Goal: Task Accomplishment & Management: Manage account settings

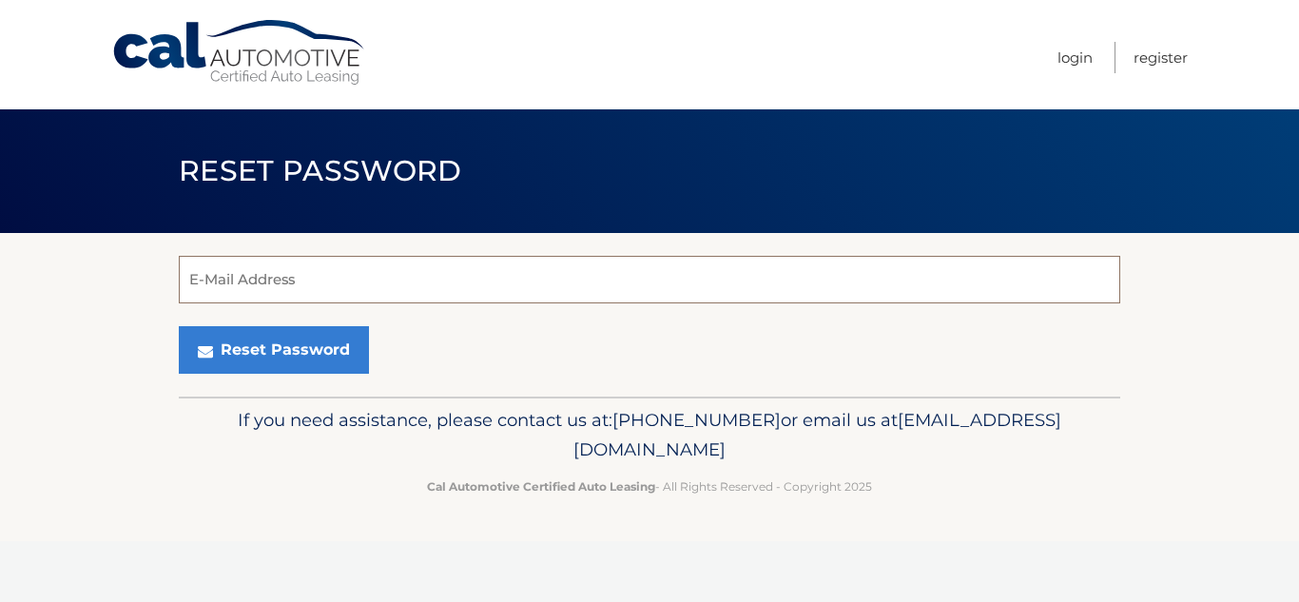
click at [305, 268] on input "E-Mail Address" at bounding box center [649, 280] width 941 height 48
type input "[EMAIL_ADDRESS][DOMAIN_NAME]"
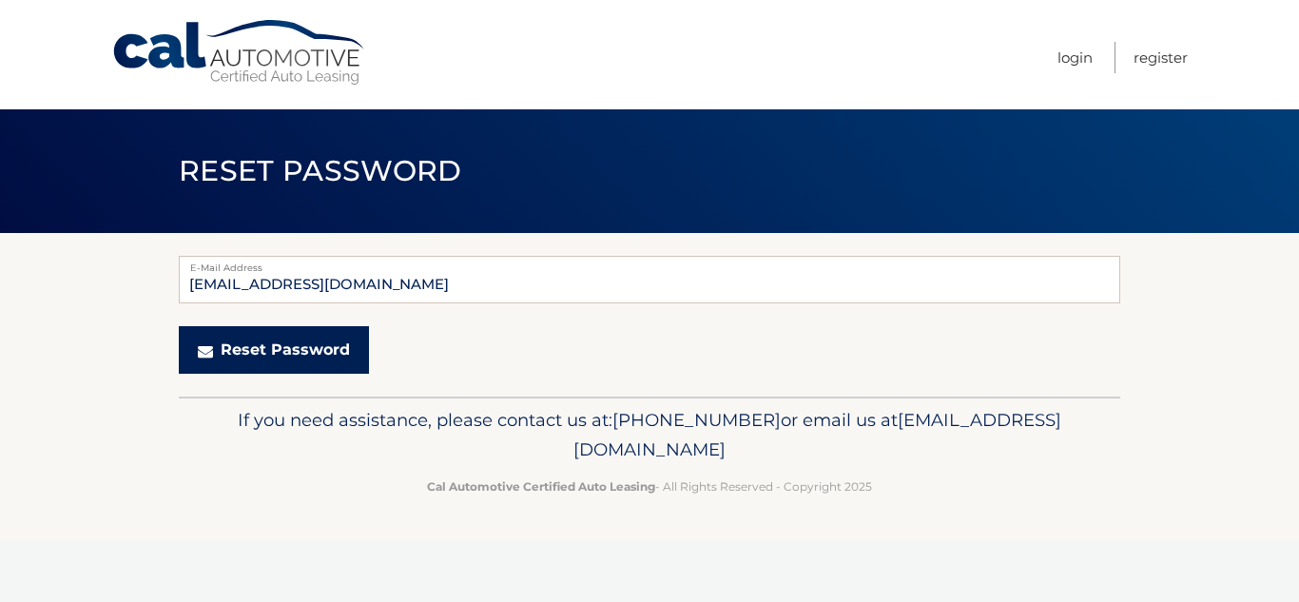
click at [247, 344] on button "Reset Password" at bounding box center [274, 350] width 190 height 48
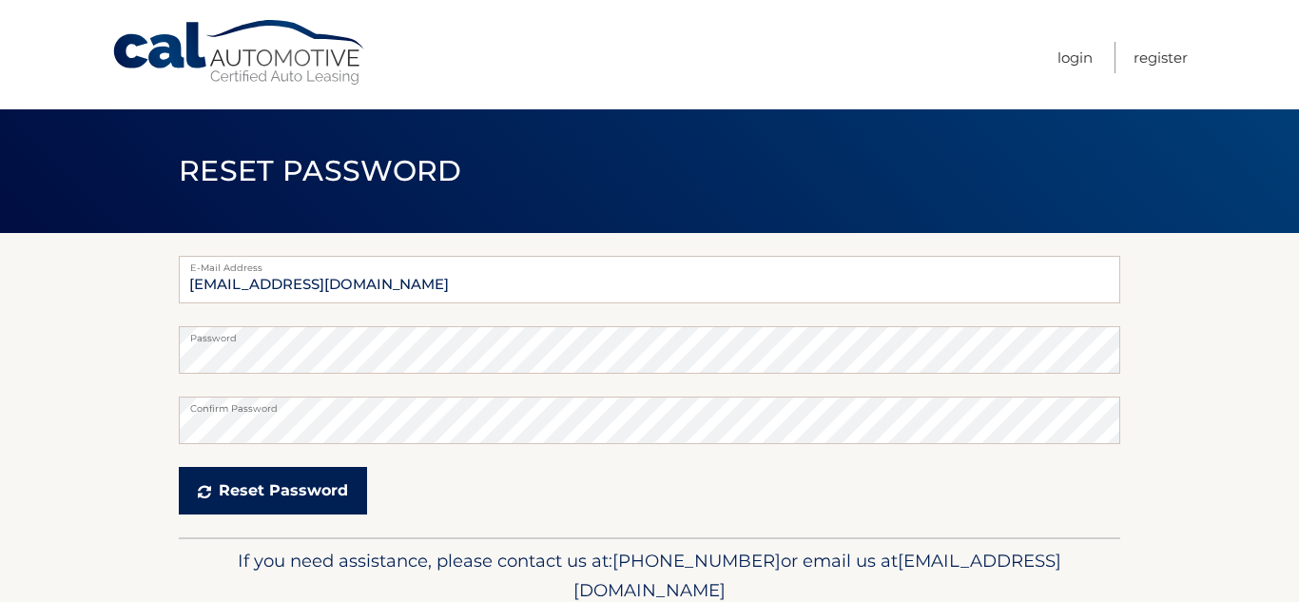
click at [230, 492] on button "Reset Password" at bounding box center [273, 491] width 188 height 48
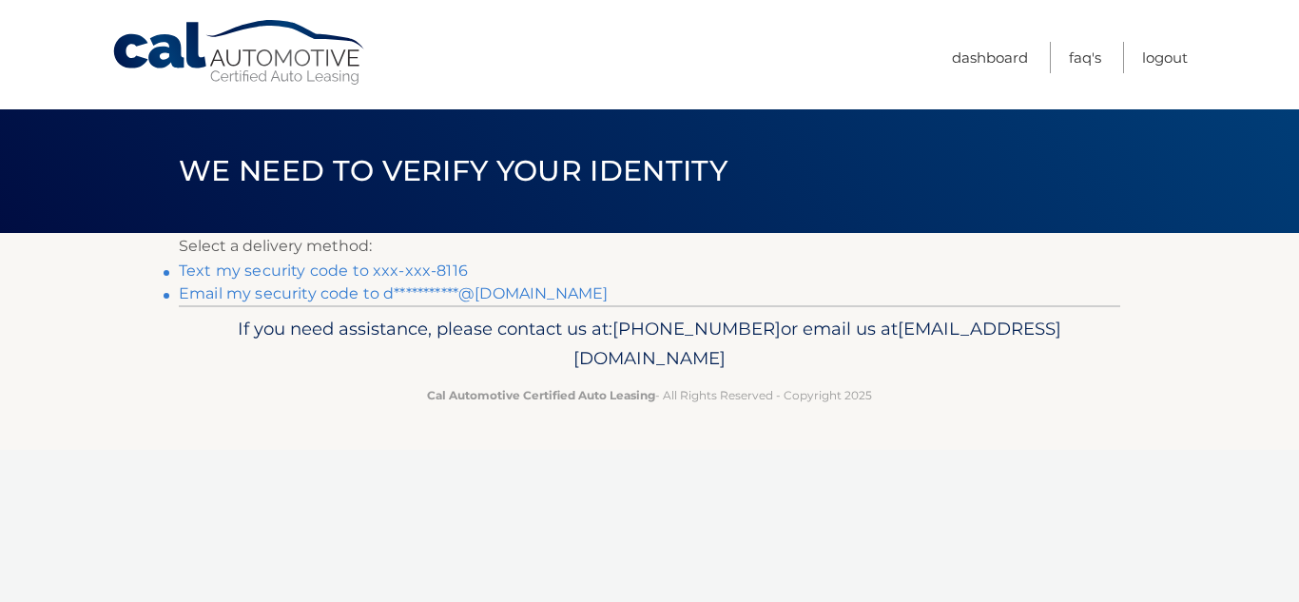
click at [445, 297] on link "**********" at bounding box center [393, 293] width 429 height 18
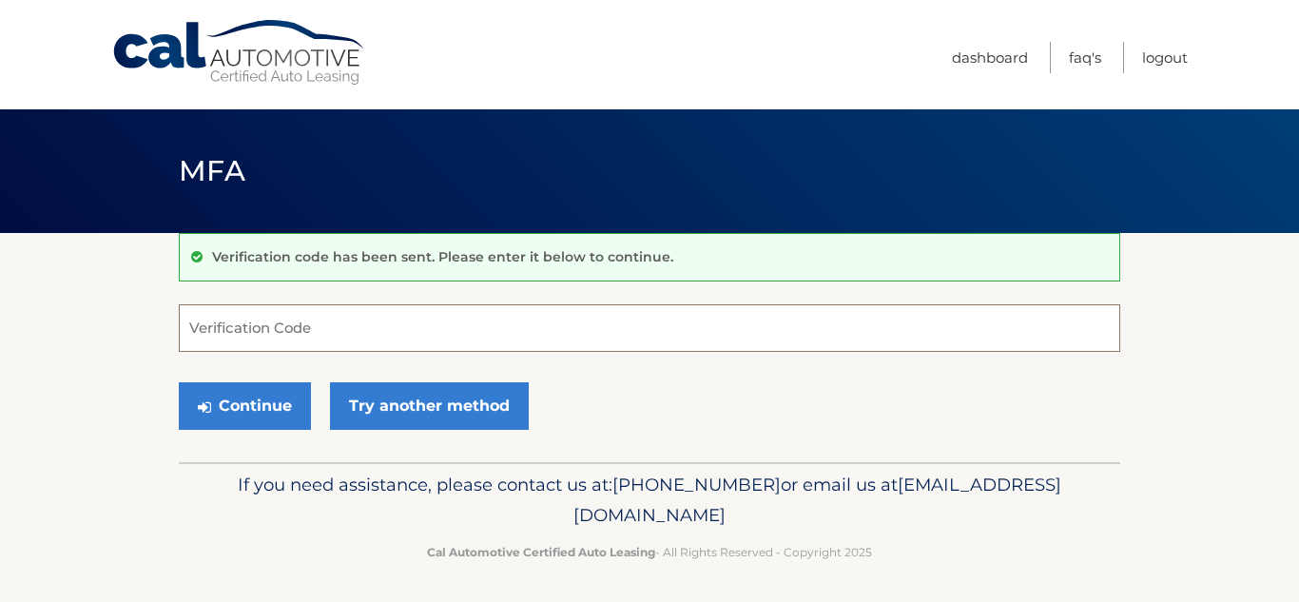
click at [284, 323] on input "Verification Code" at bounding box center [649, 328] width 941 height 48
type input "603606"
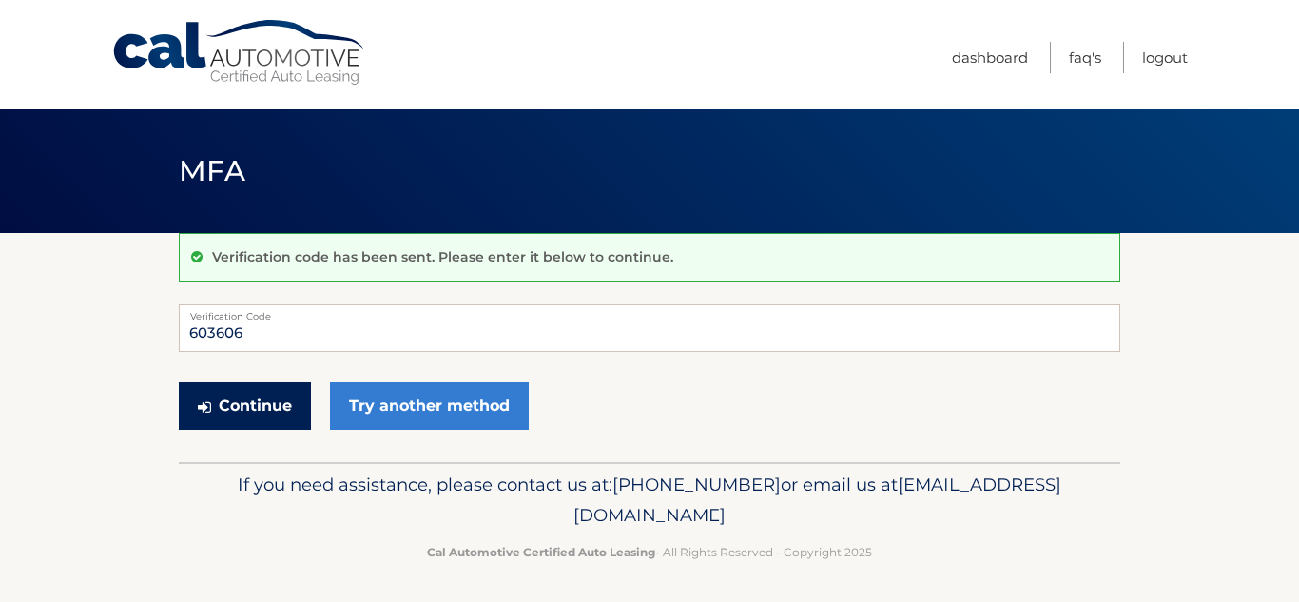
click at [256, 410] on button "Continue" at bounding box center [245, 406] width 132 height 48
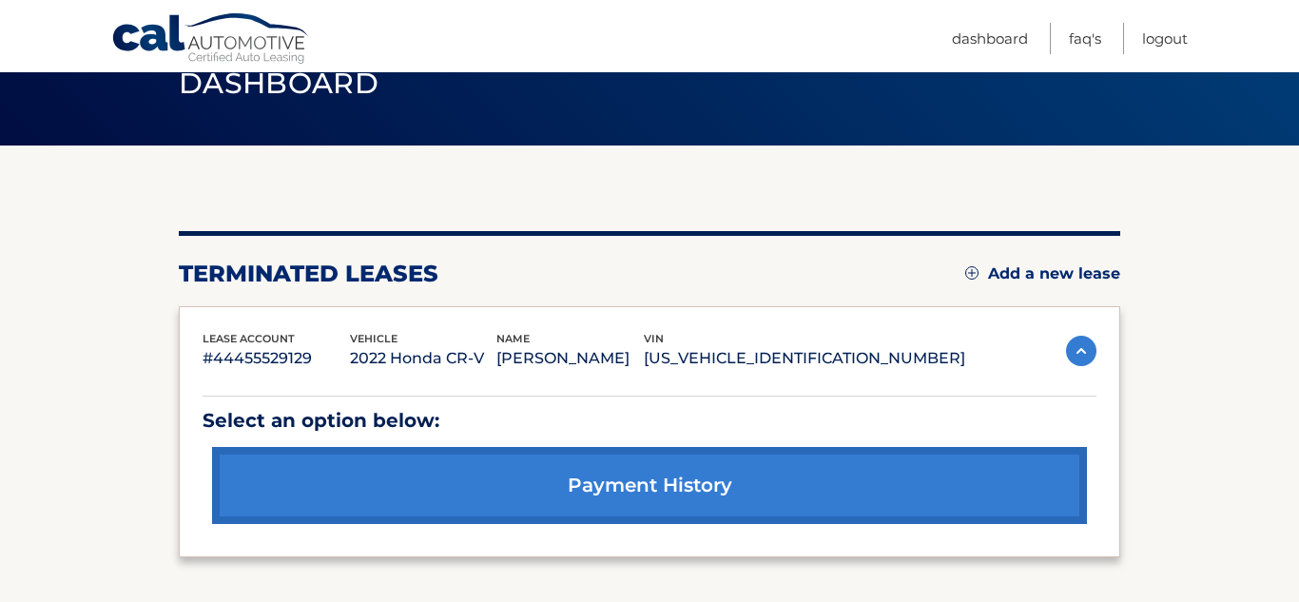
scroll to position [85, 0]
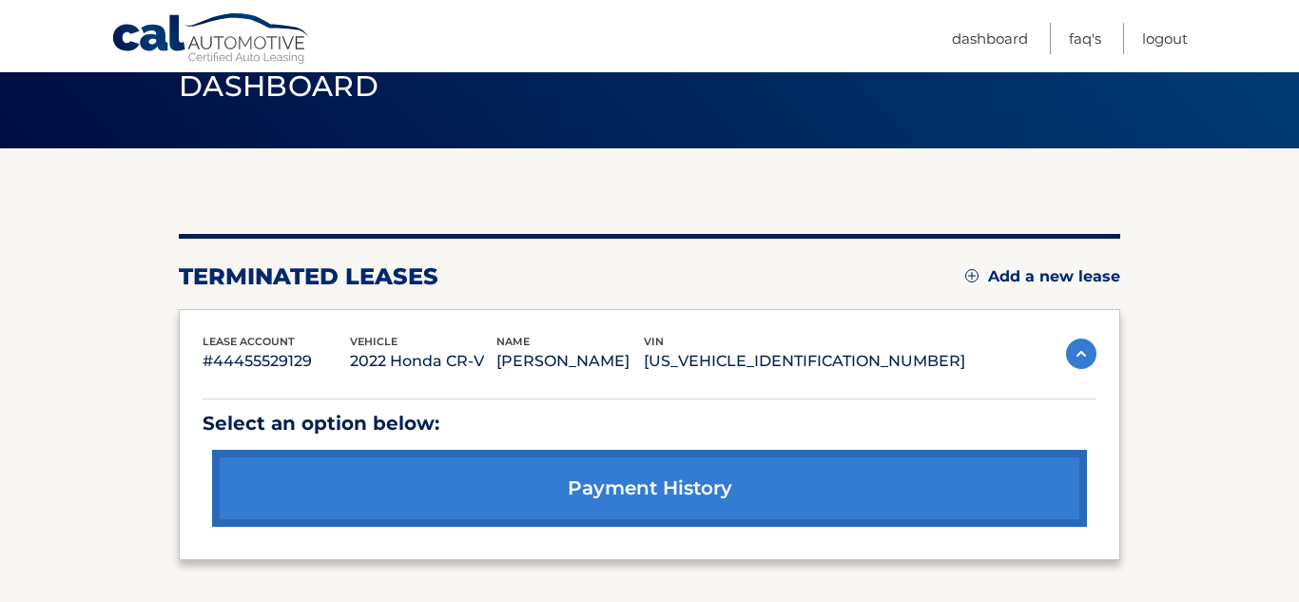
click at [1018, 267] on link "Add a new lease" at bounding box center [1042, 276] width 155 height 19
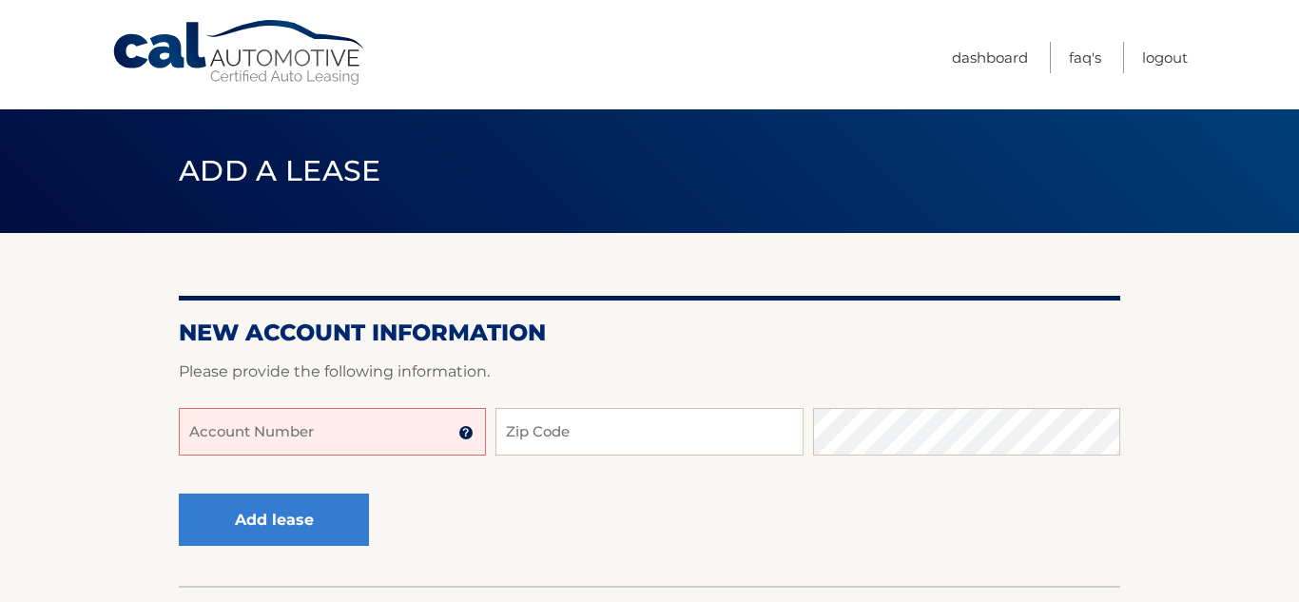
click at [256, 446] on input "Account Number" at bounding box center [332, 432] width 307 height 48
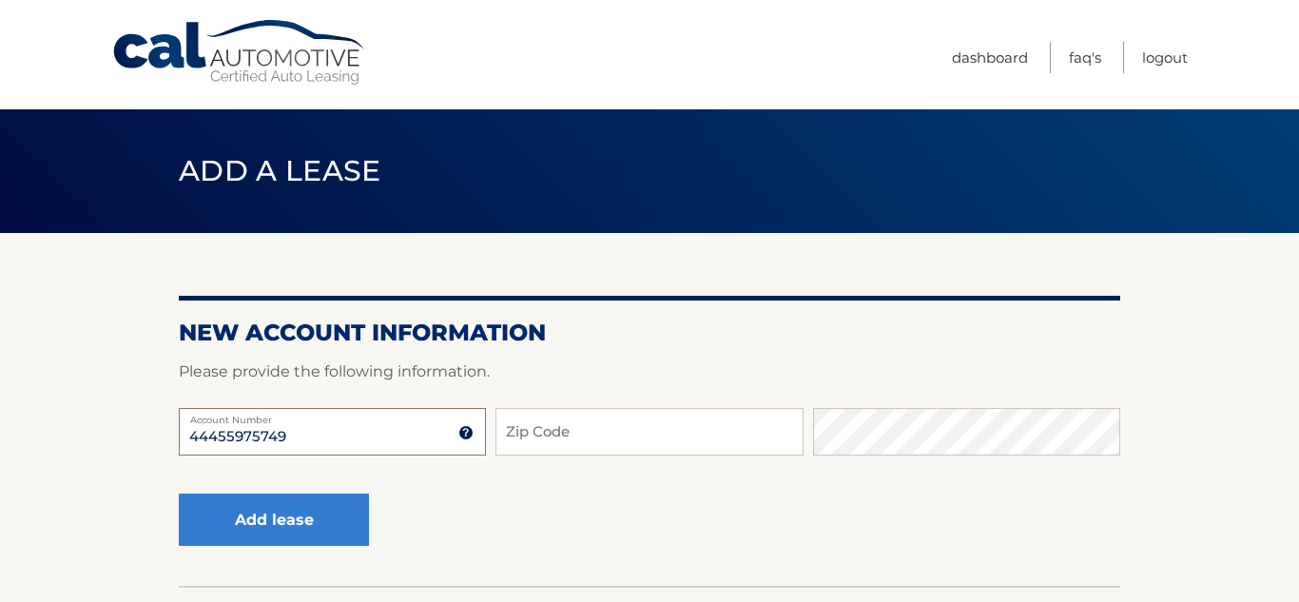
type input "44455975749"
click at [568, 441] on input "Zip Code" at bounding box center [648, 432] width 307 height 48
type input "11762"
click at [980, 60] on link "Dashboard" at bounding box center [990, 57] width 76 height 31
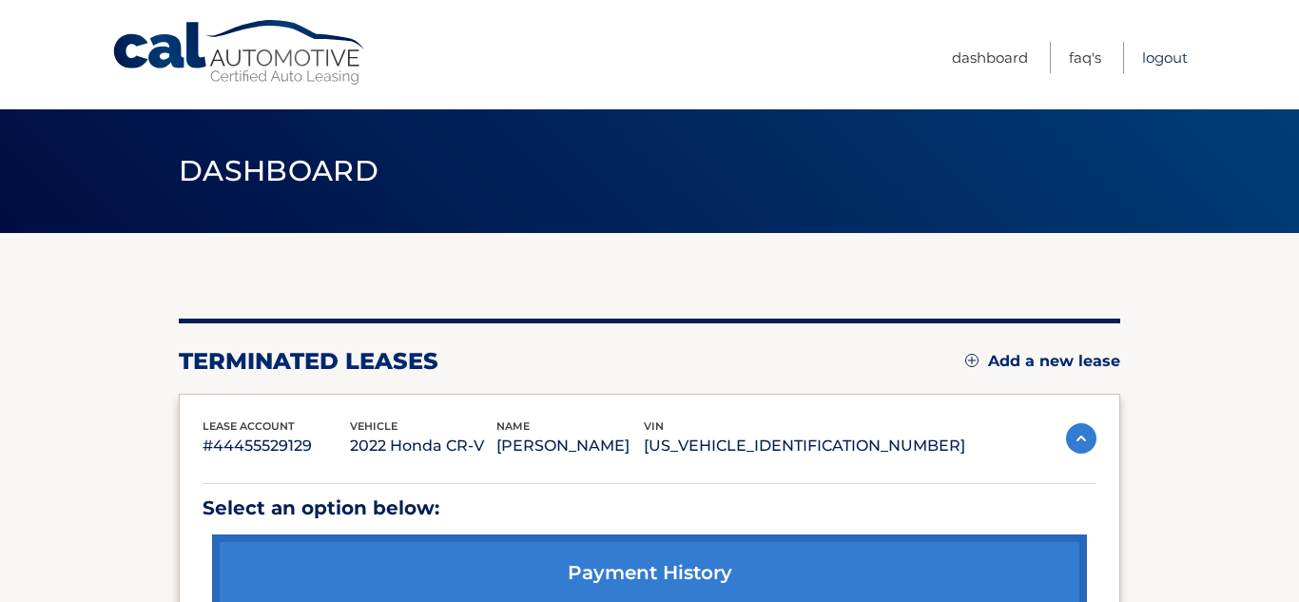
click at [1168, 65] on link "Logout" at bounding box center [1165, 57] width 46 height 31
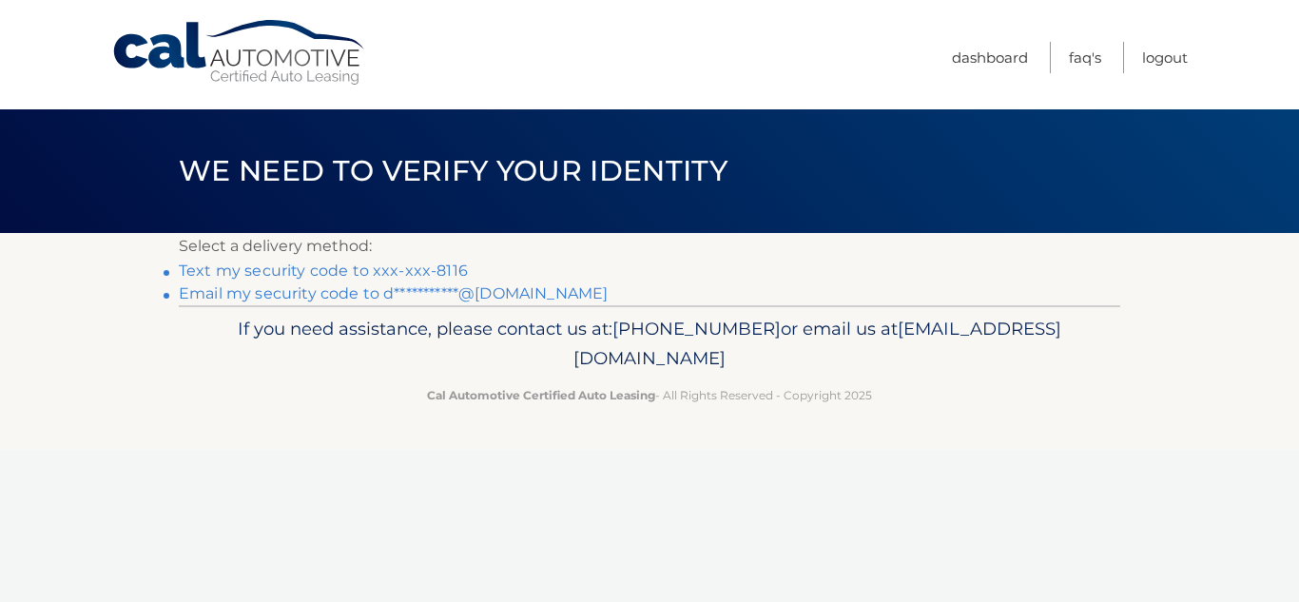
click at [494, 294] on link "**********" at bounding box center [393, 293] width 429 height 18
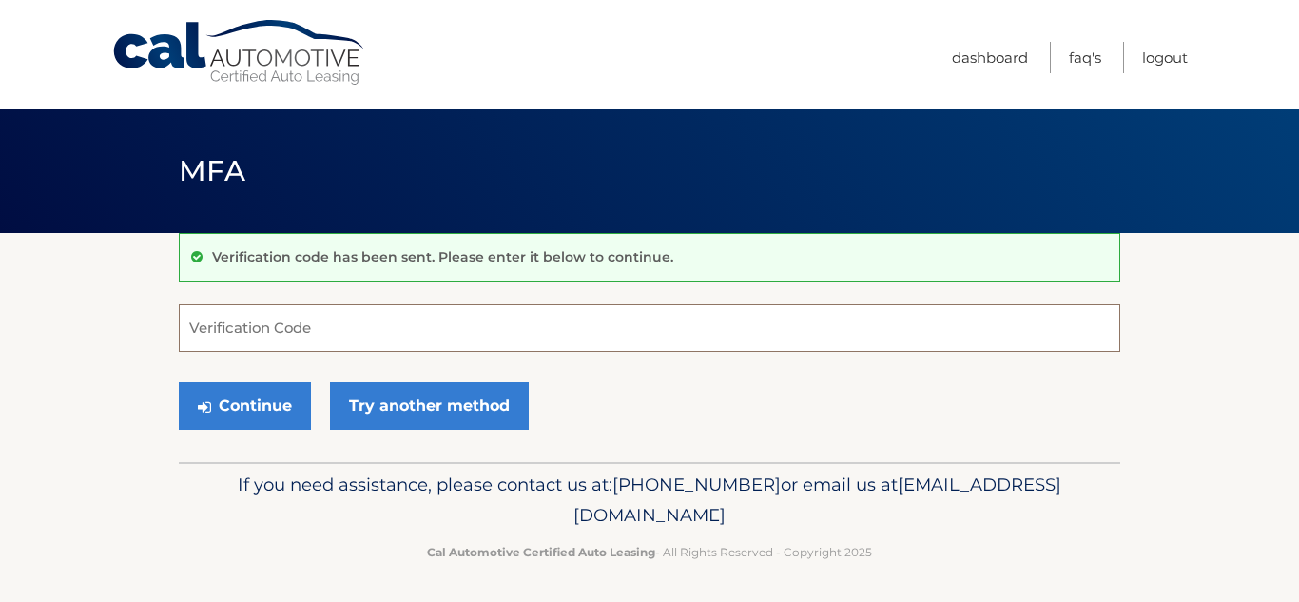
click at [299, 346] on input "Verification Code" at bounding box center [649, 328] width 941 height 48
paste input "047071"
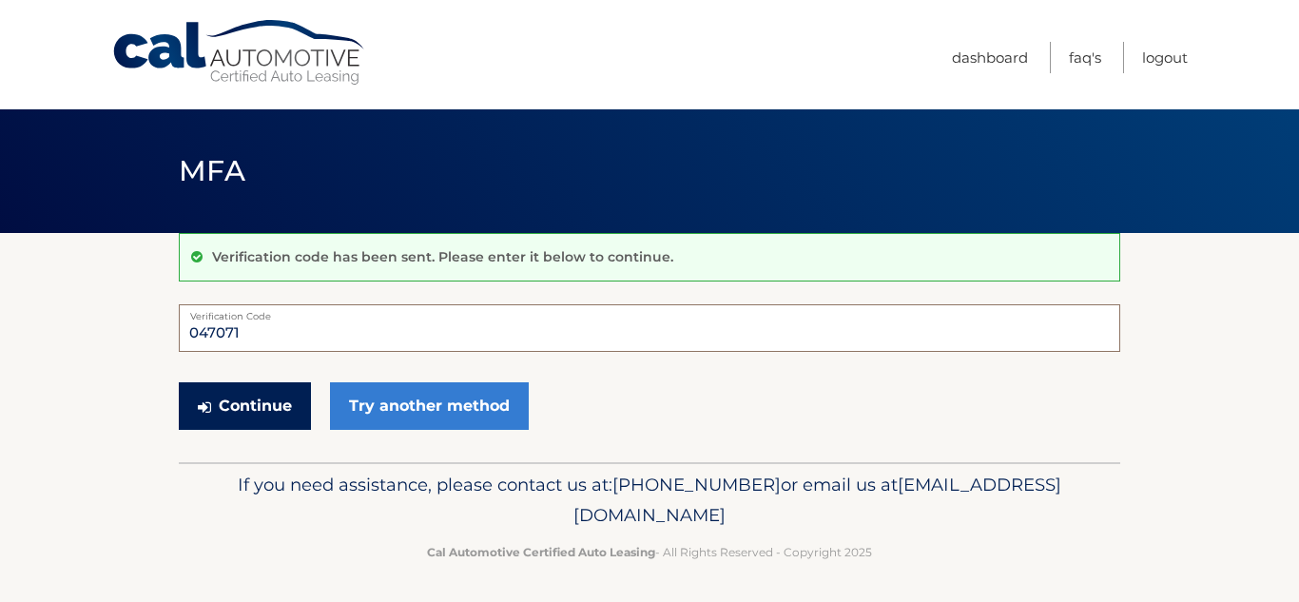
type input "047071"
click at [245, 402] on button "Continue" at bounding box center [245, 406] width 132 height 48
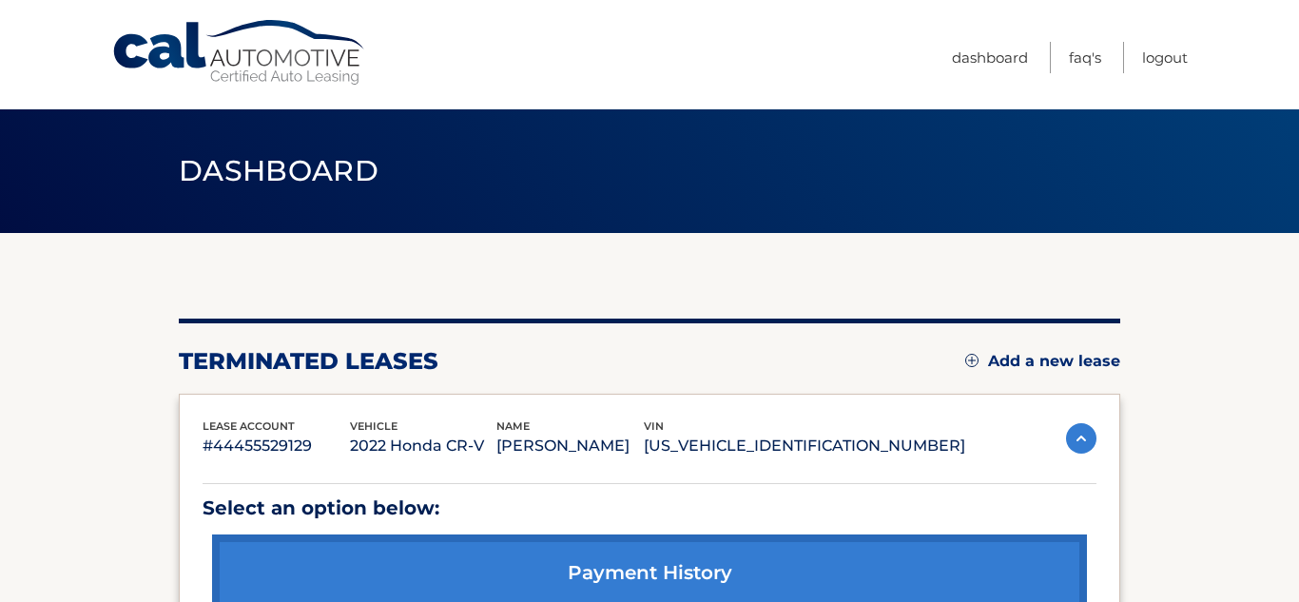
click at [1067, 361] on link "Add a new lease" at bounding box center [1042, 361] width 155 height 19
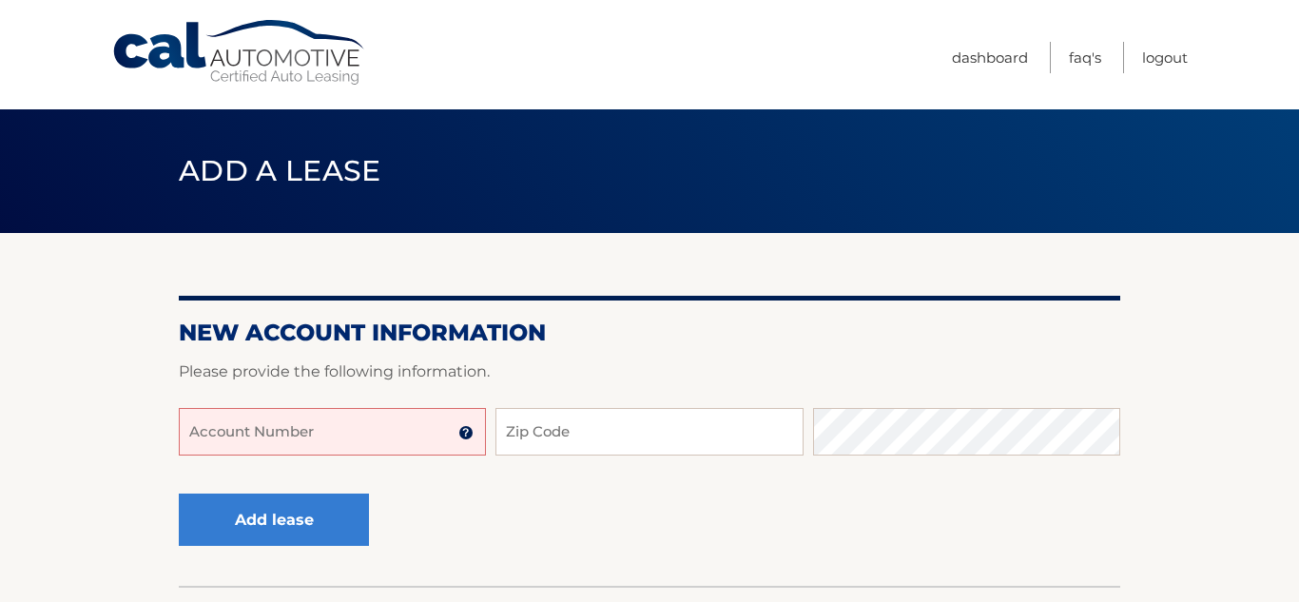
click at [315, 442] on input "Account Number" at bounding box center [332, 432] width 307 height 48
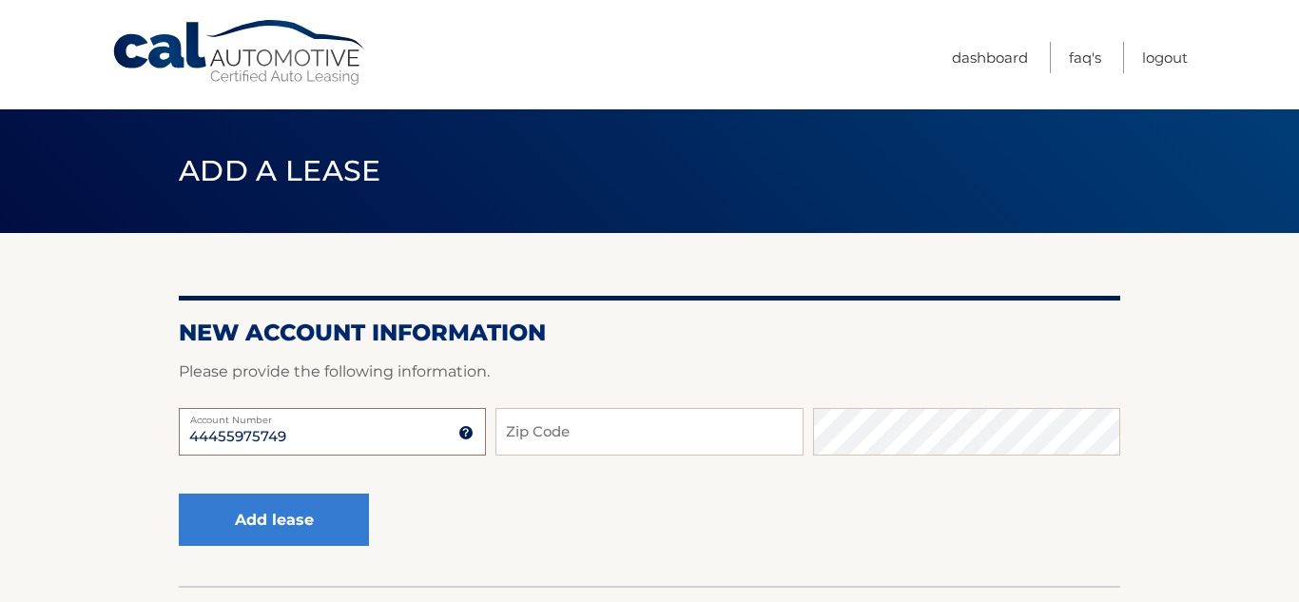
type input "44455975749"
click at [581, 440] on input "Zip Code" at bounding box center [648, 432] width 307 height 48
type input "11762"
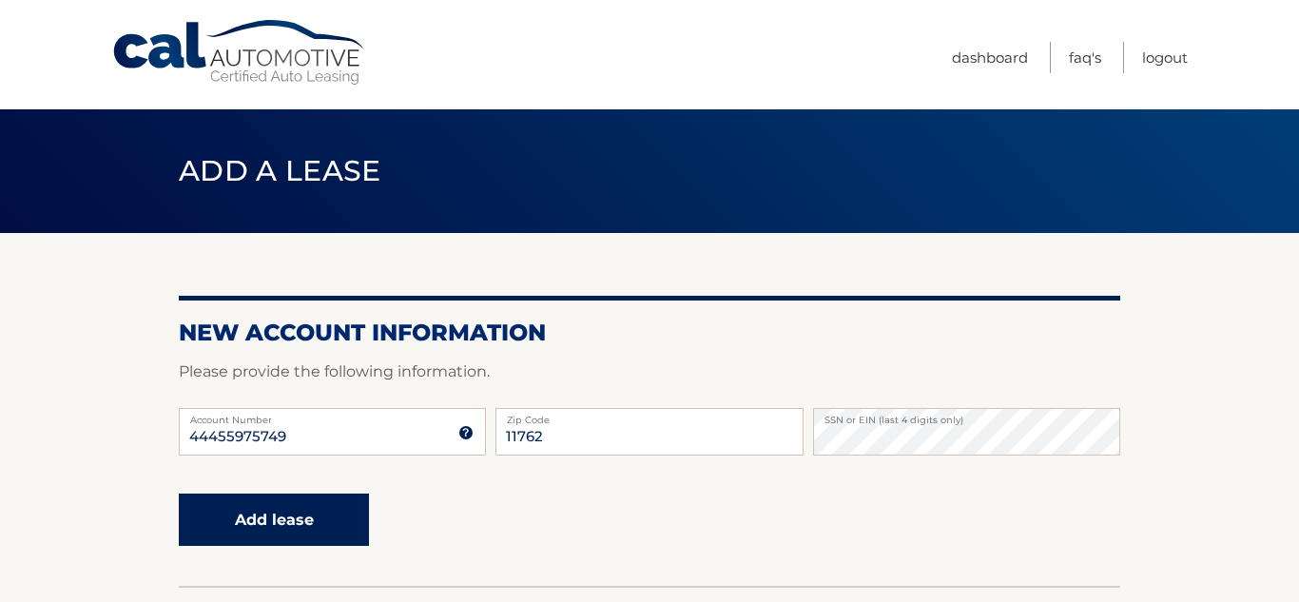
click at [311, 518] on button "Add lease" at bounding box center [274, 519] width 190 height 52
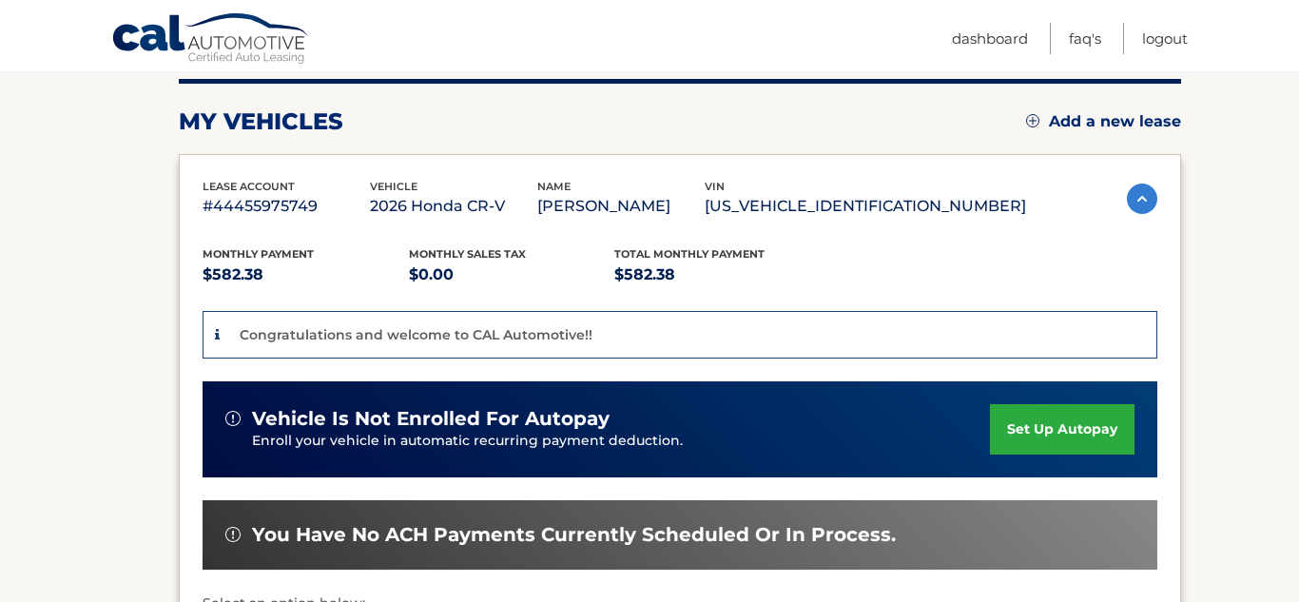
scroll to position [247, 0]
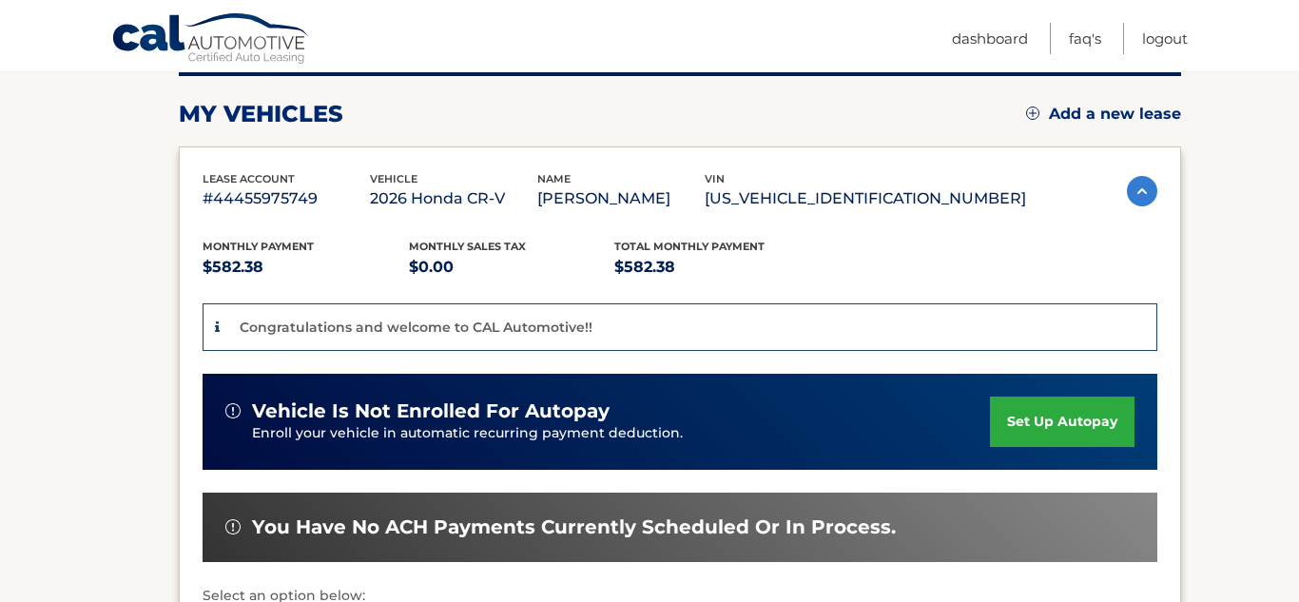
click at [1029, 423] on link "set up autopay" at bounding box center [1062, 421] width 145 height 50
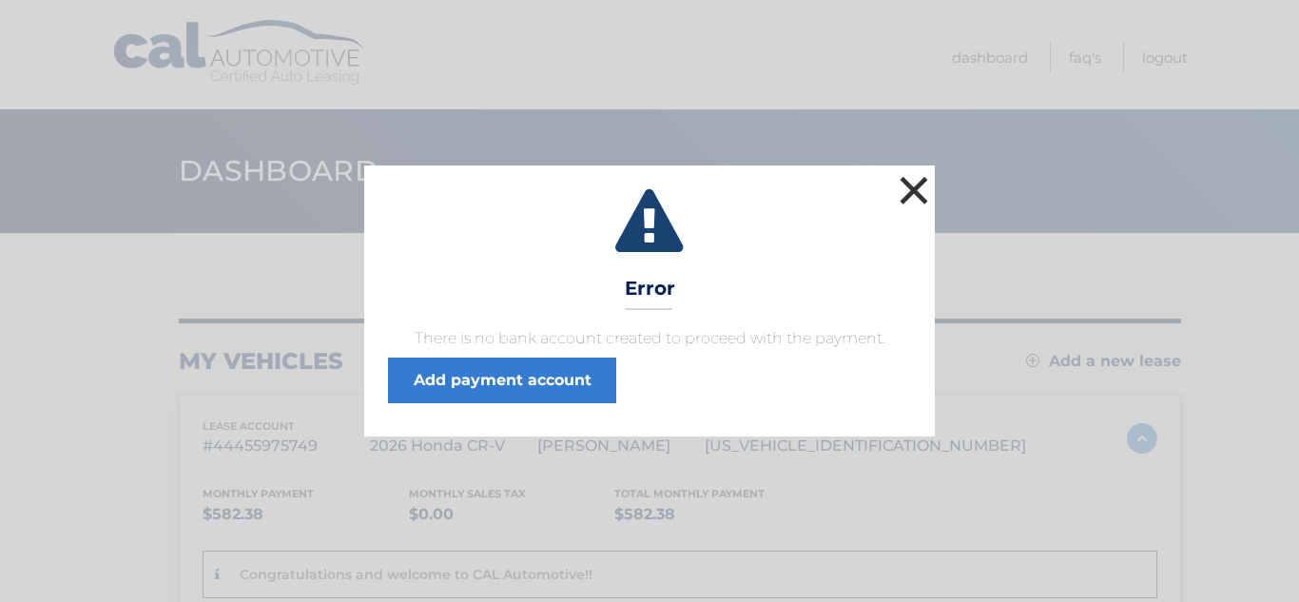
click at [917, 189] on button "×" at bounding box center [914, 190] width 38 height 38
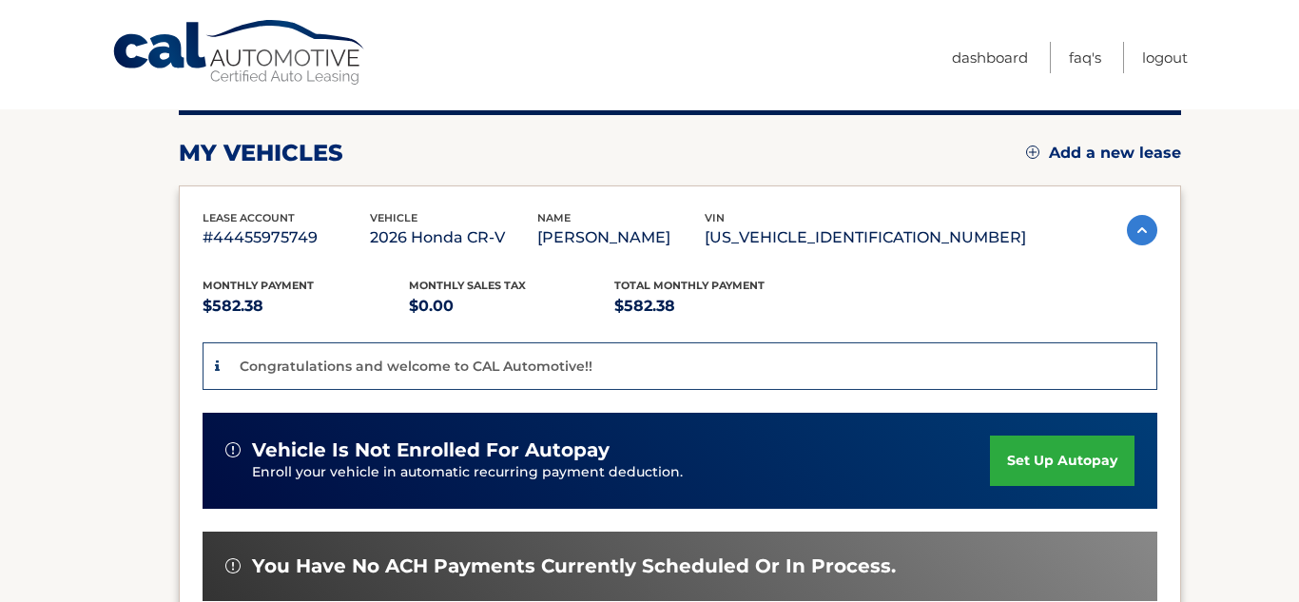
scroll to position [270, 0]
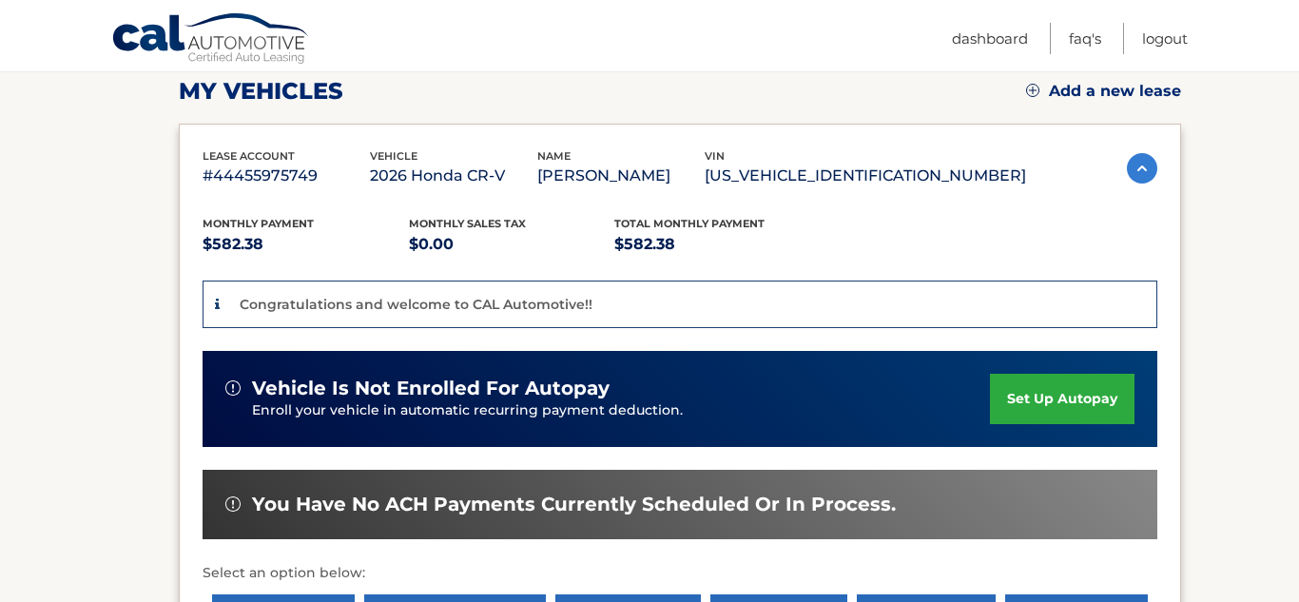
click at [1024, 390] on link "set up autopay" at bounding box center [1062, 399] width 145 height 50
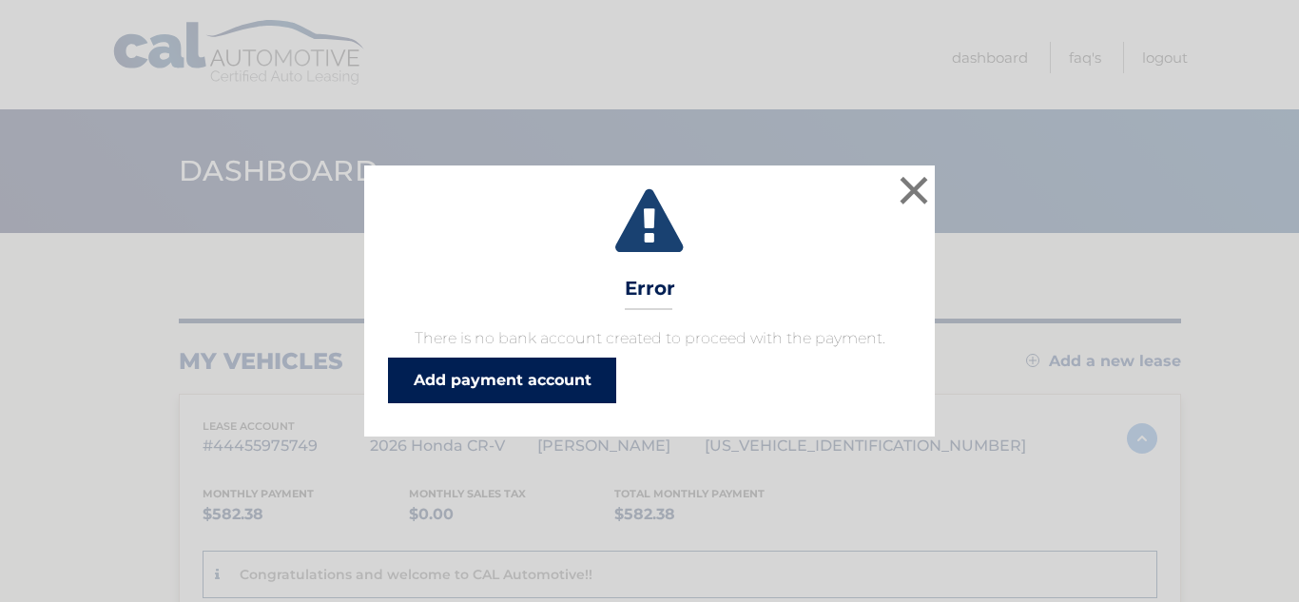
click at [447, 378] on link "Add payment account" at bounding box center [502, 380] width 228 height 46
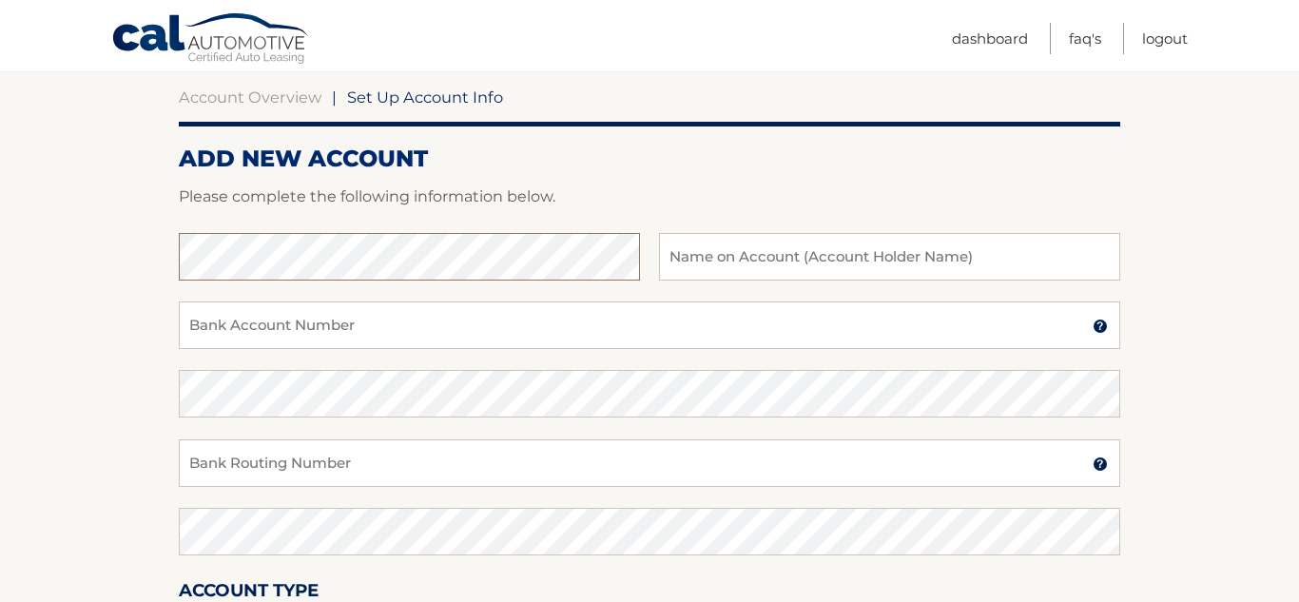
scroll to position [179, 0]
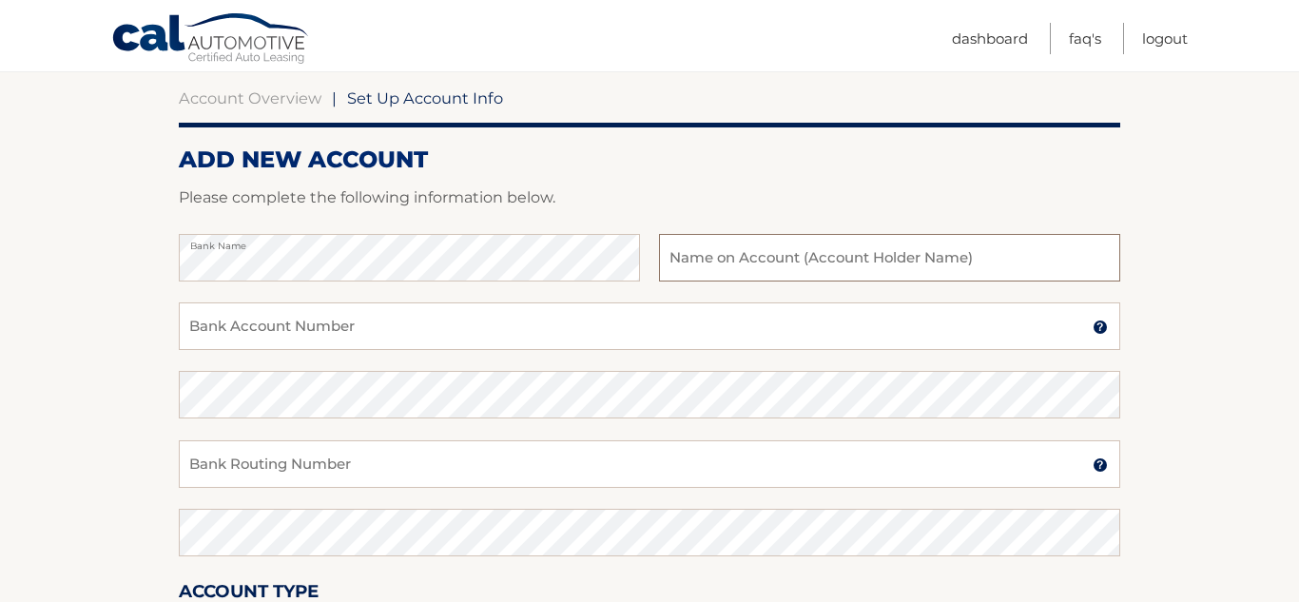
click at [705, 277] on input "text" at bounding box center [889, 258] width 461 height 48
type input "[PERSON_NAME]"
click at [482, 320] on input "Bank Account Number" at bounding box center [649, 326] width 941 height 48
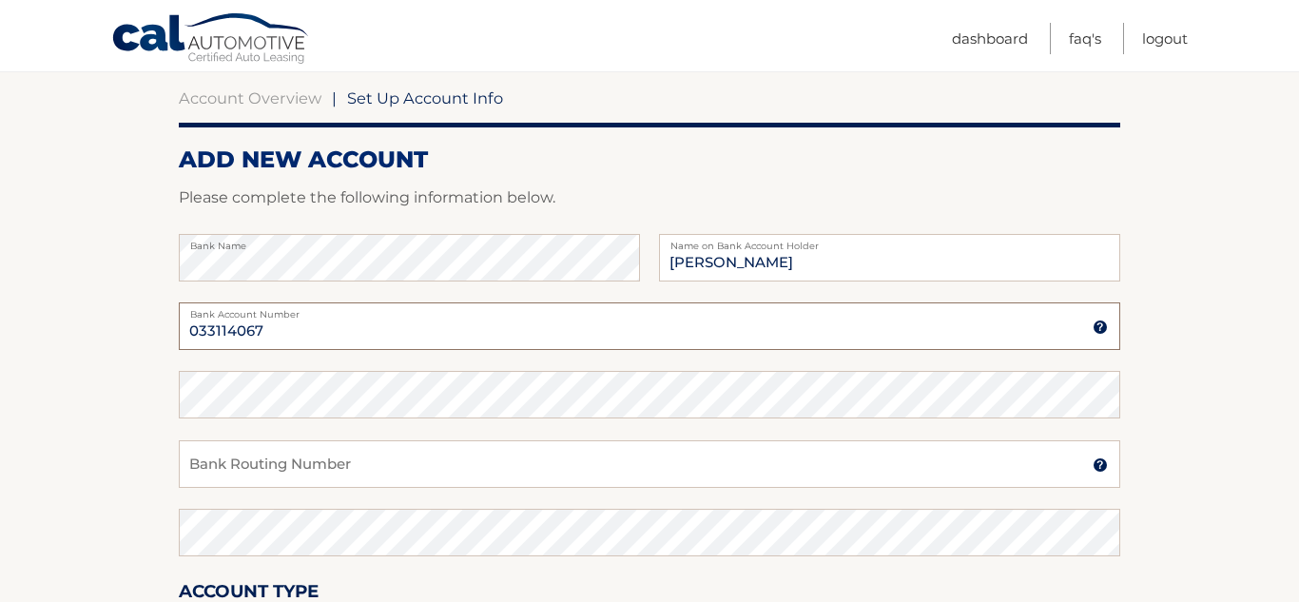
type input "033114067"
click at [1095, 323] on img at bounding box center [1099, 326] width 15 height 15
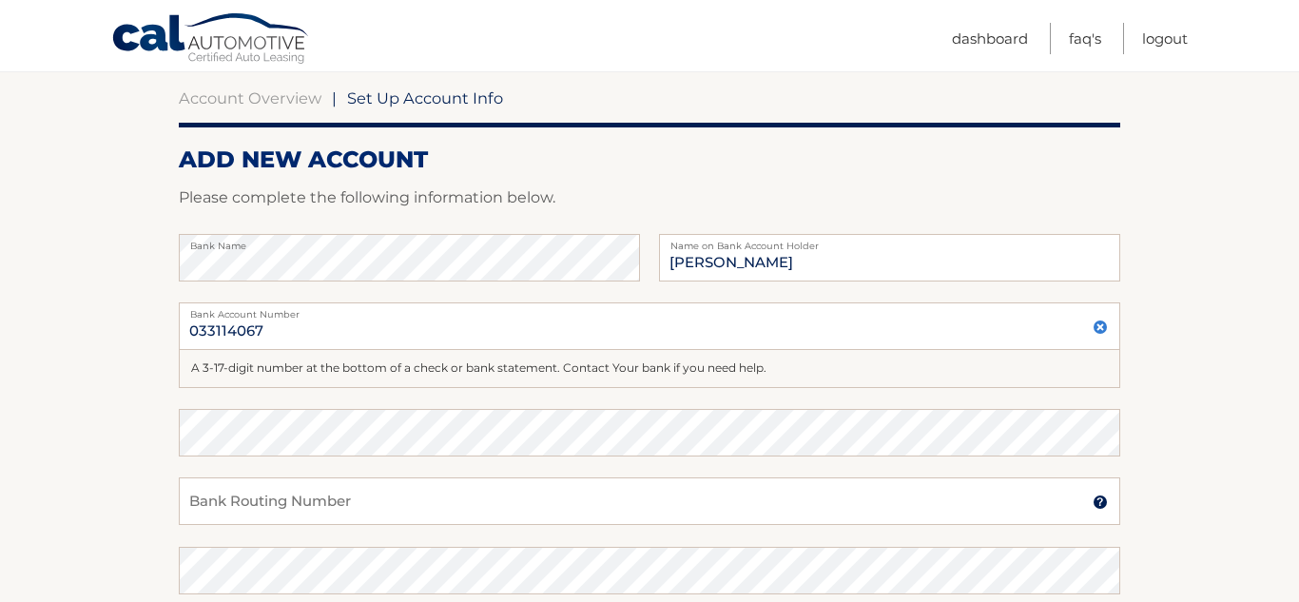
click at [1095, 323] on img at bounding box center [1099, 326] width 15 height 15
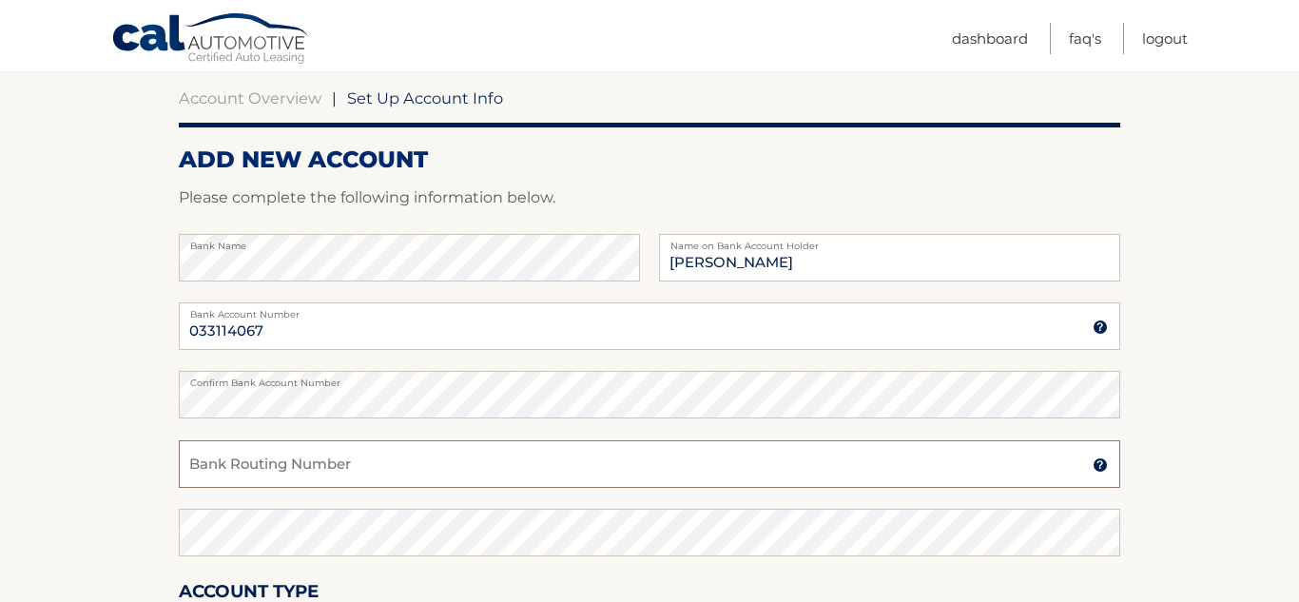
click at [317, 455] on input "Bank Routing Number" at bounding box center [649, 464] width 941 height 48
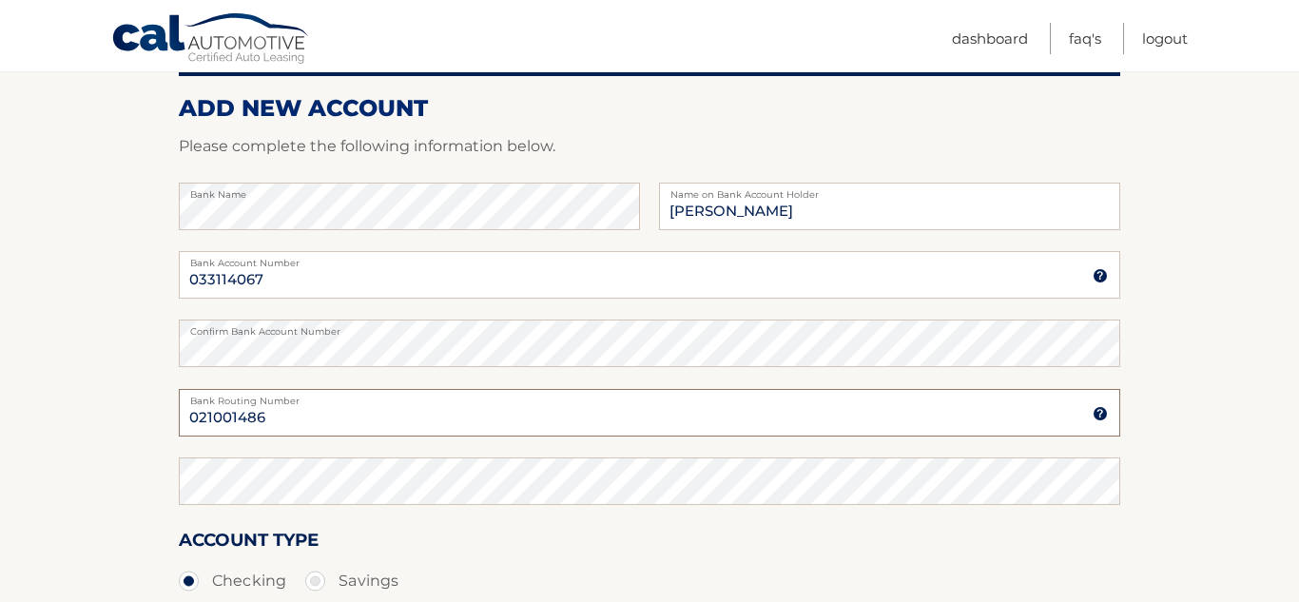
scroll to position [242, 0]
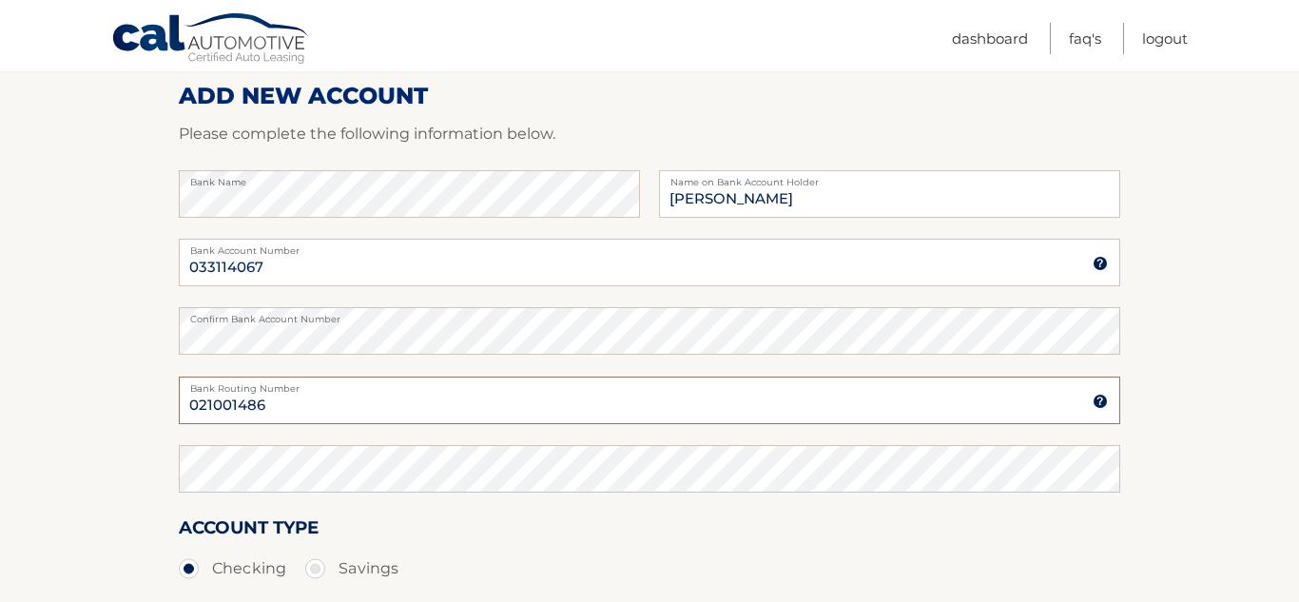
type input "021001486"
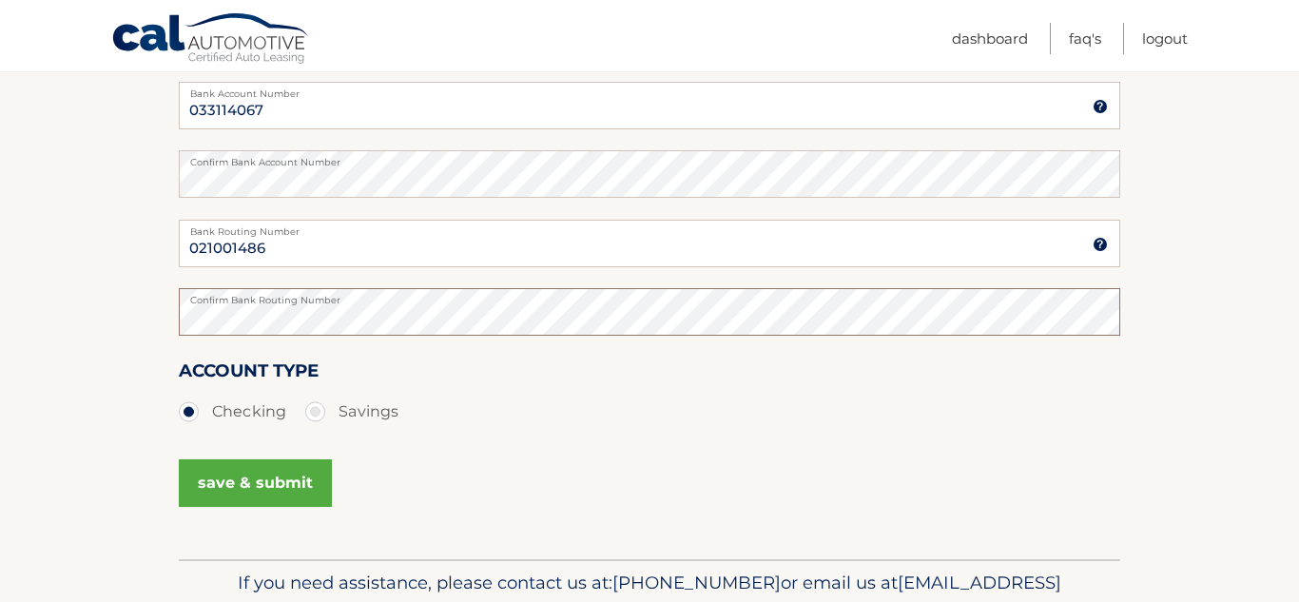
scroll to position [415, 0]
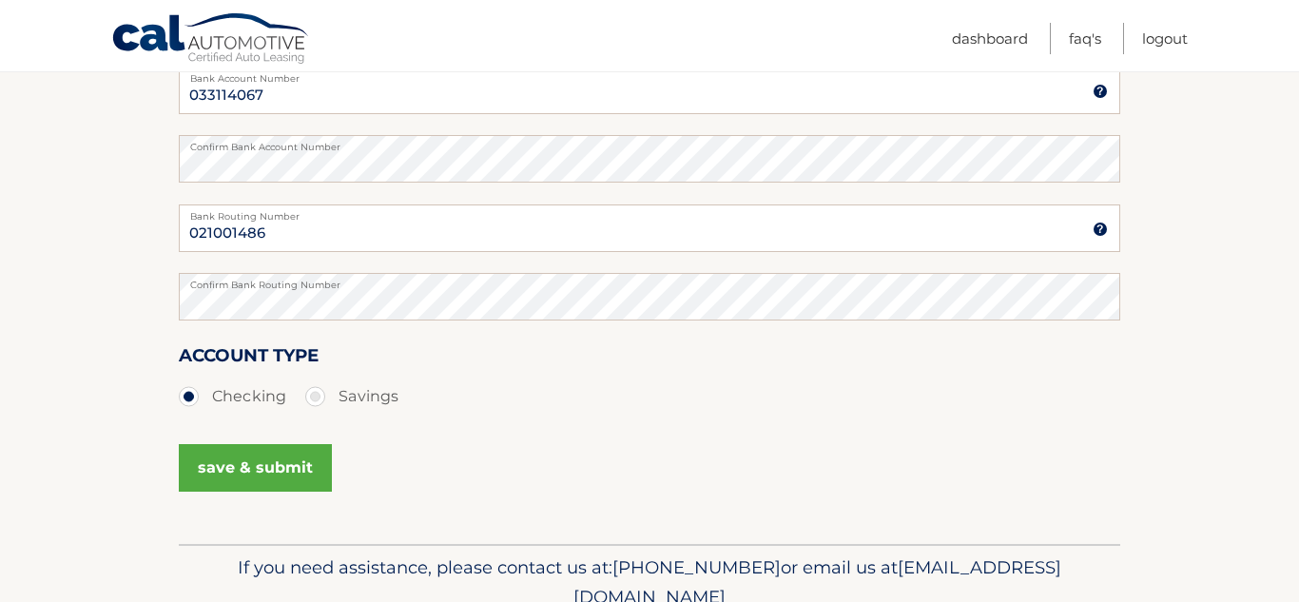
click at [247, 477] on button "save & submit" at bounding box center [255, 468] width 153 height 48
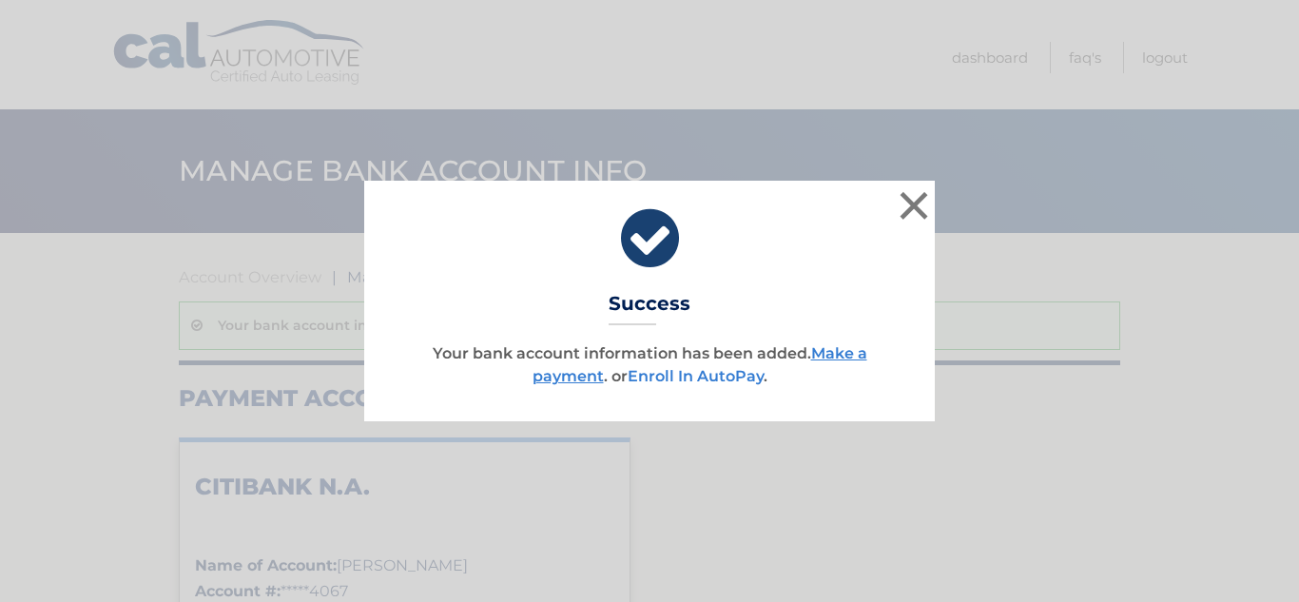
click at [664, 372] on link "Enroll In AutoPay" at bounding box center [696, 376] width 136 height 18
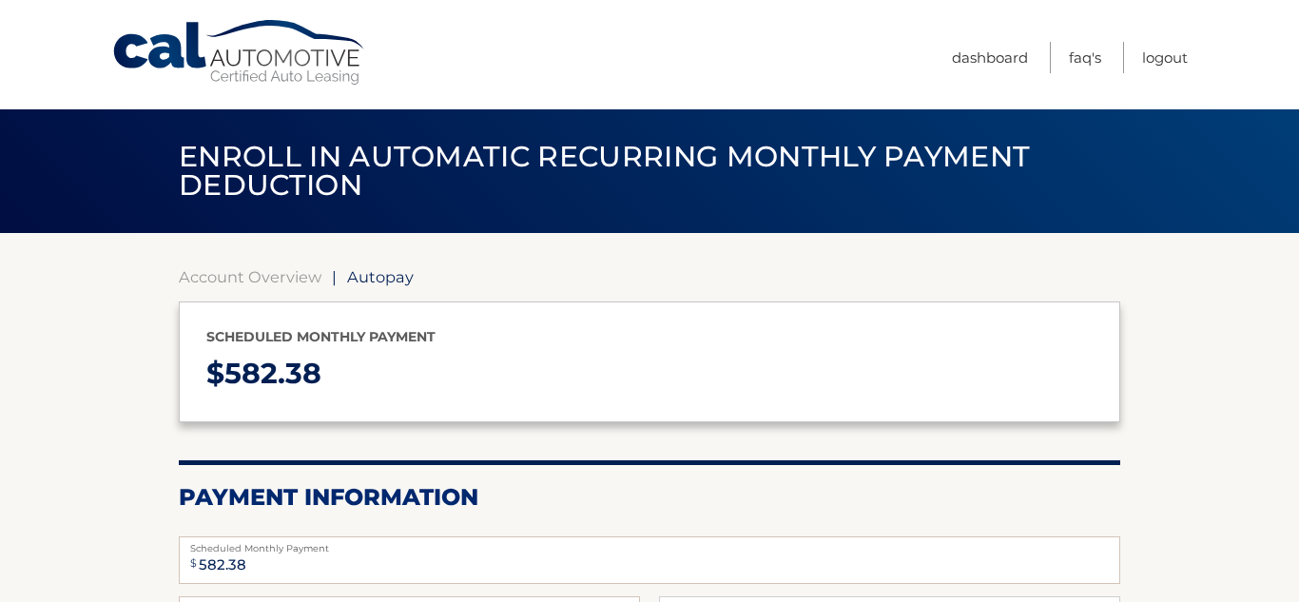
select select "OTU4MTM3ZmEtZTZiNy00YmM5LTllZTMtYTk2ZGM2MDk4YmZh"
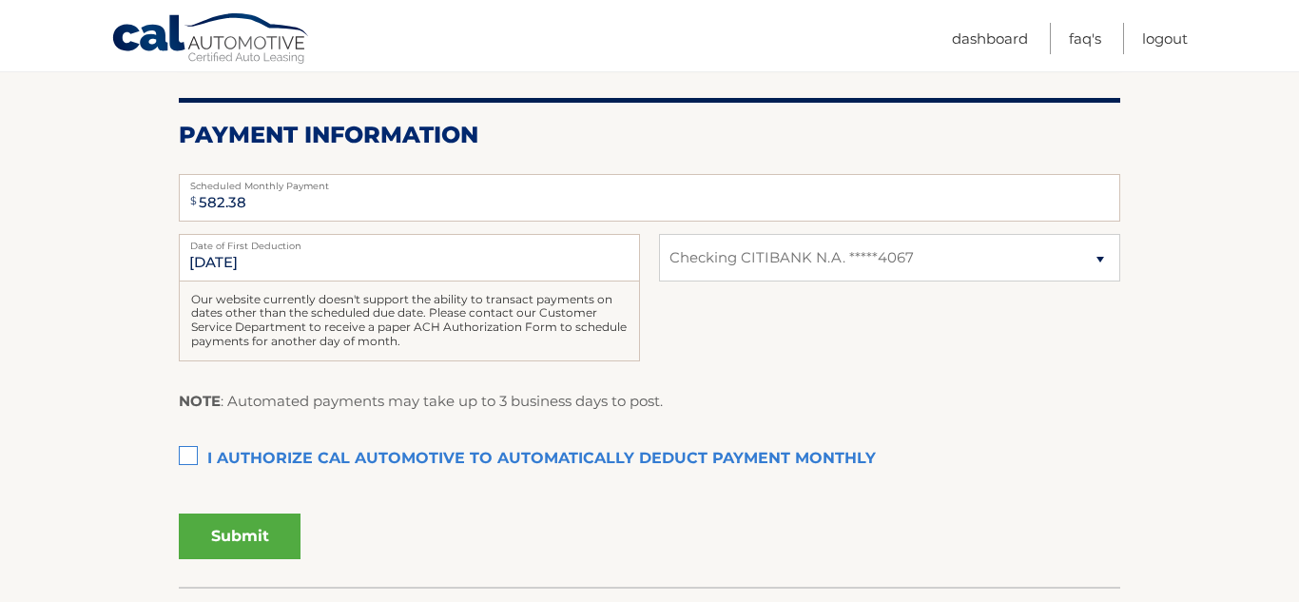
scroll to position [363, 0]
click at [188, 462] on label "I authorize cal automotive to automatically deduct payment monthly This checkbo…" at bounding box center [649, 458] width 941 height 38
click at [0, 0] on input "I authorize cal automotive to automatically deduct payment monthly This checkbo…" at bounding box center [0, 0] width 0 height 0
click at [214, 533] on button "Submit" at bounding box center [240, 535] width 122 height 46
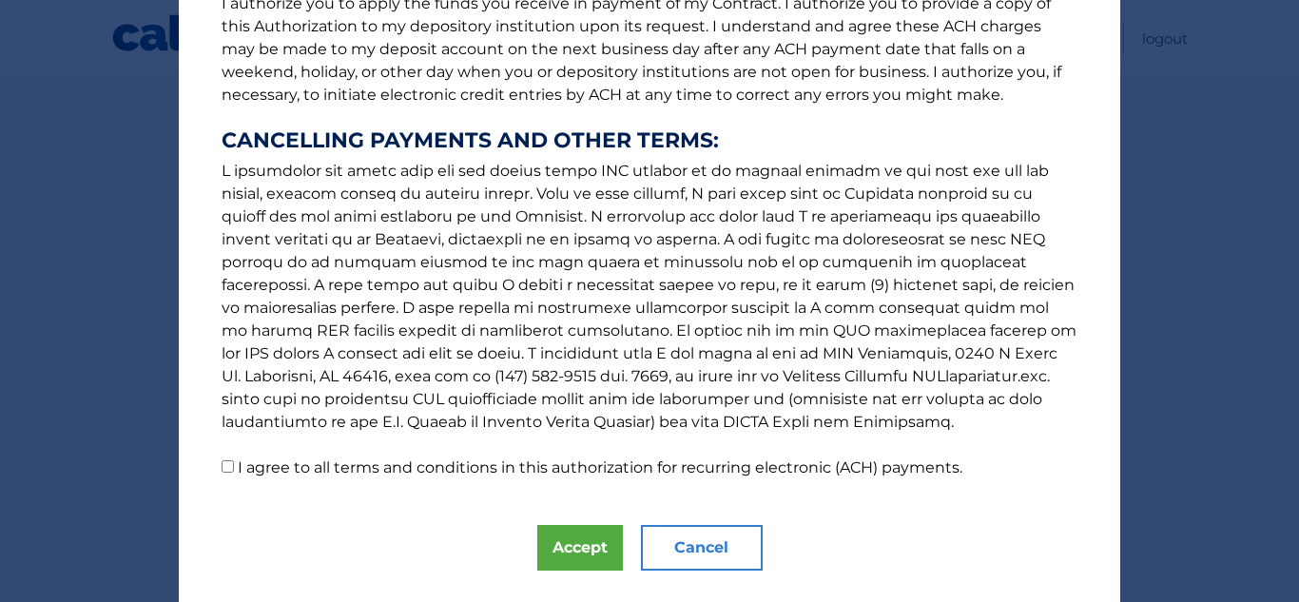
scroll to position [319, 0]
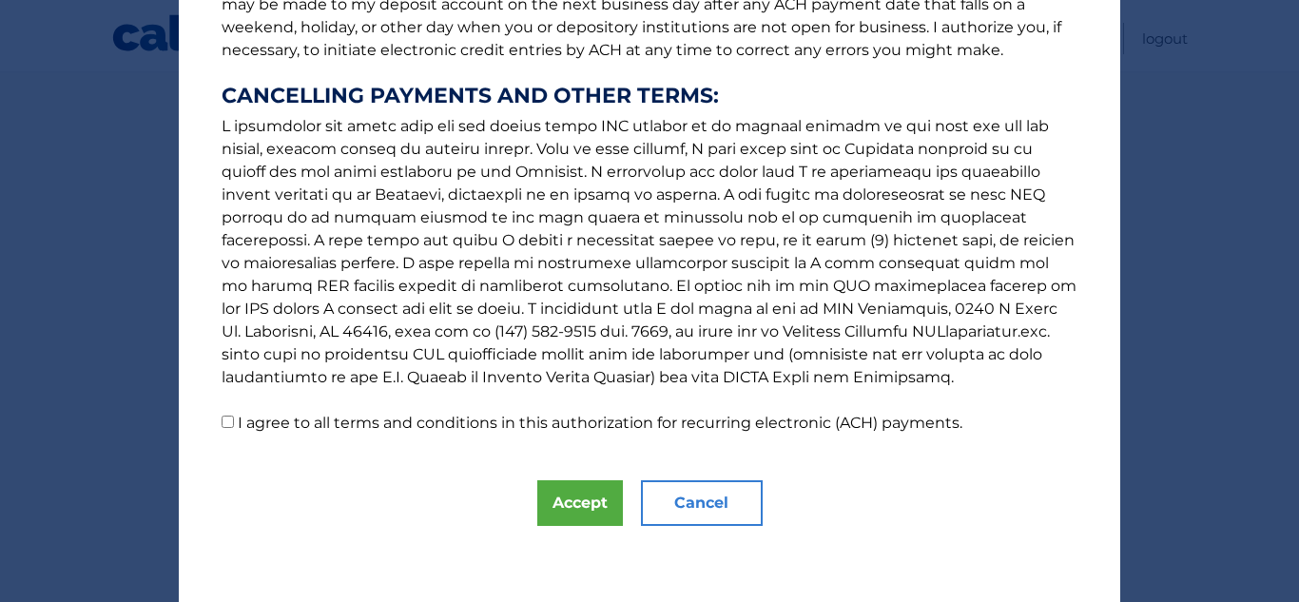
click at [228, 423] on input "I agree to all terms and conditions in this authorization for recurring electro…" at bounding box center [228, 421] width 12 height 12
checkbox input "true"
click at [573, 516] on button "Accept" at bounding box center [580, 503] width 86 height 46
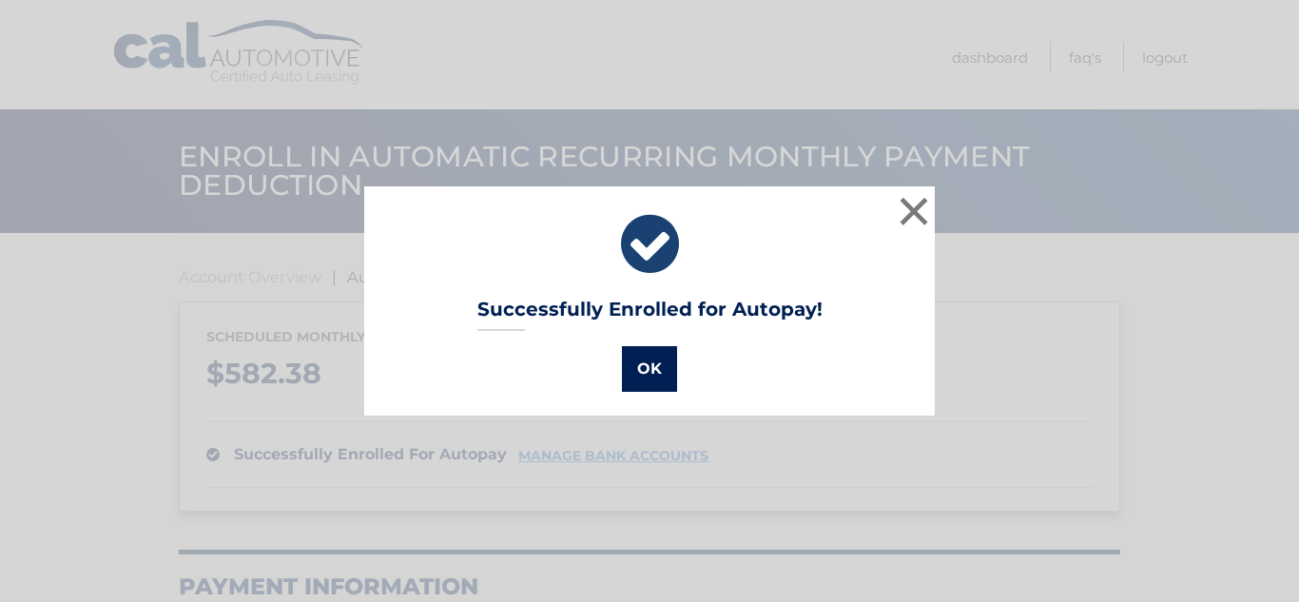
click at [656, 357] on button "OK" at bounding box center [649, 369] width 55 height 46
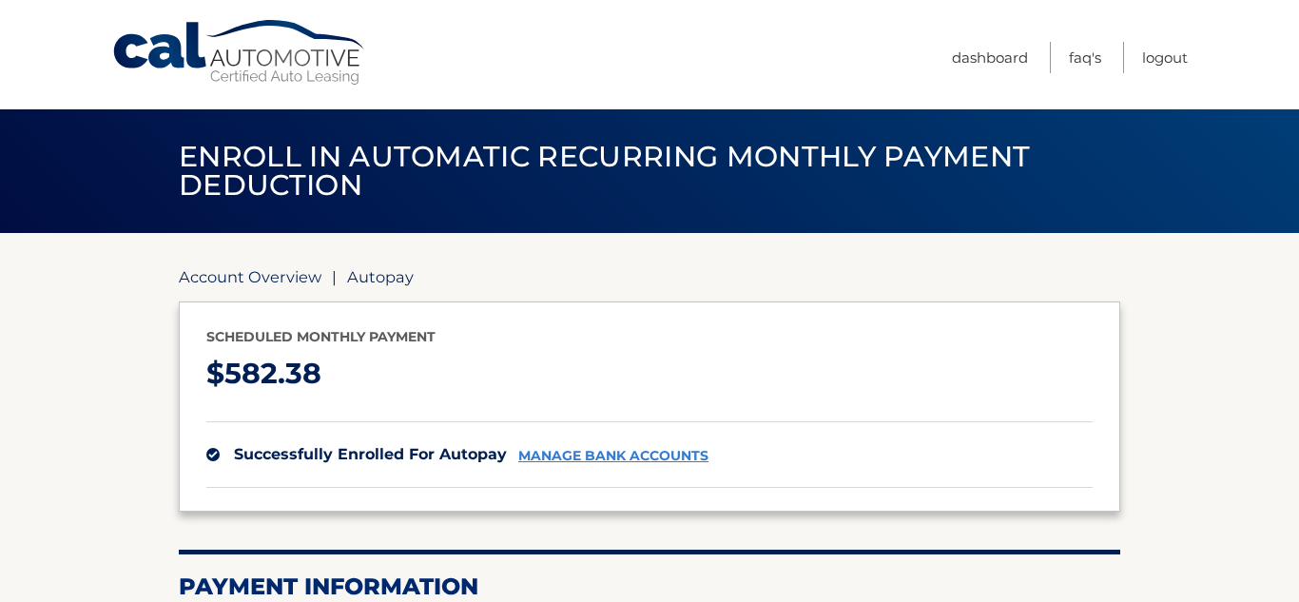
click at [219, 274] on link "Account Overview" at bounding box center [250, 276] width 143 height 19
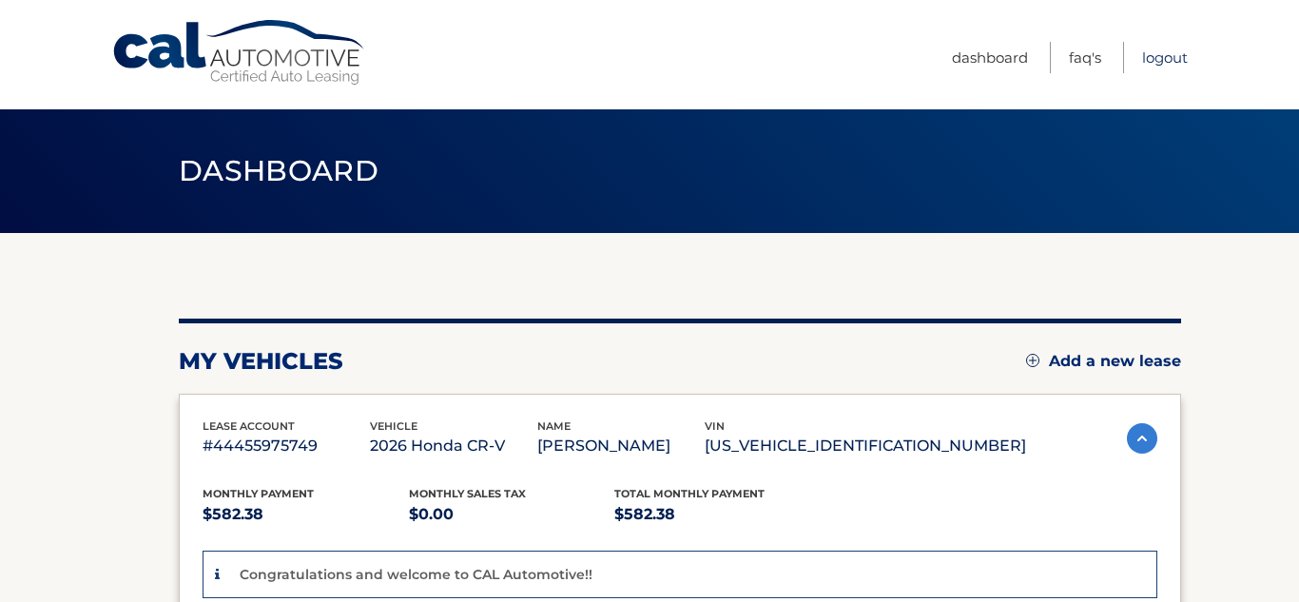
click at [1160, 57] on link "Logout" at bounding box center [1165, 57] width 46 height 31
